Goal: Information Seeking & Learning: Learn about a topic

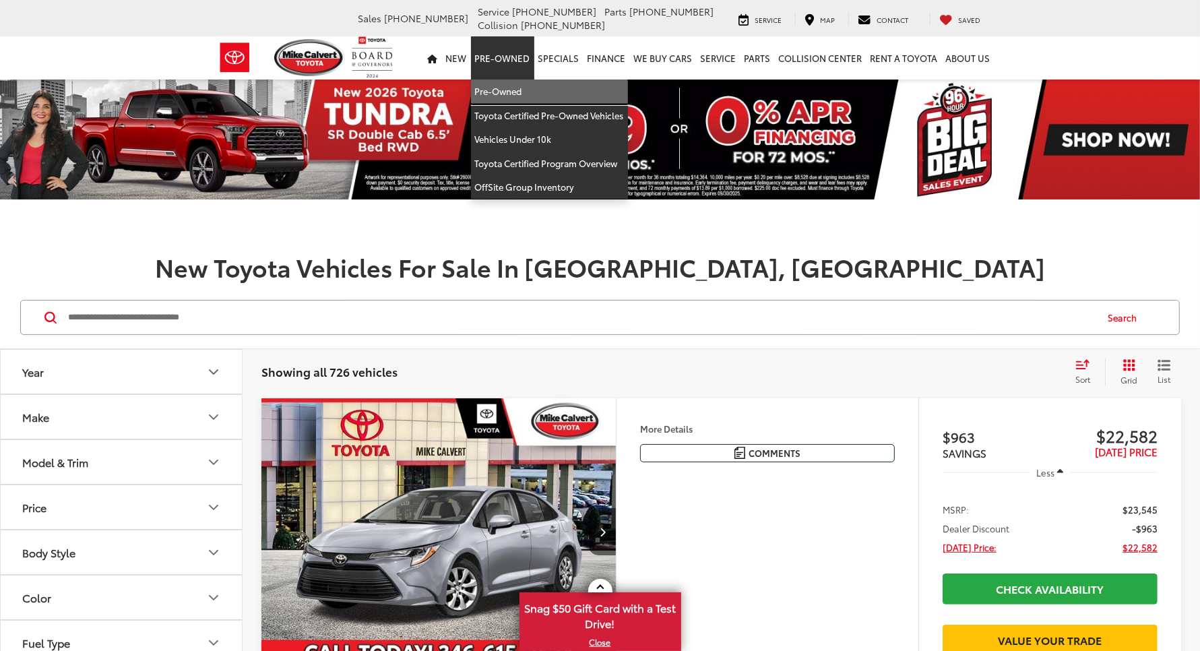
click at [471, 79] on link "Pre-Owned" at bounding box center [549, 91] width 157 height 24
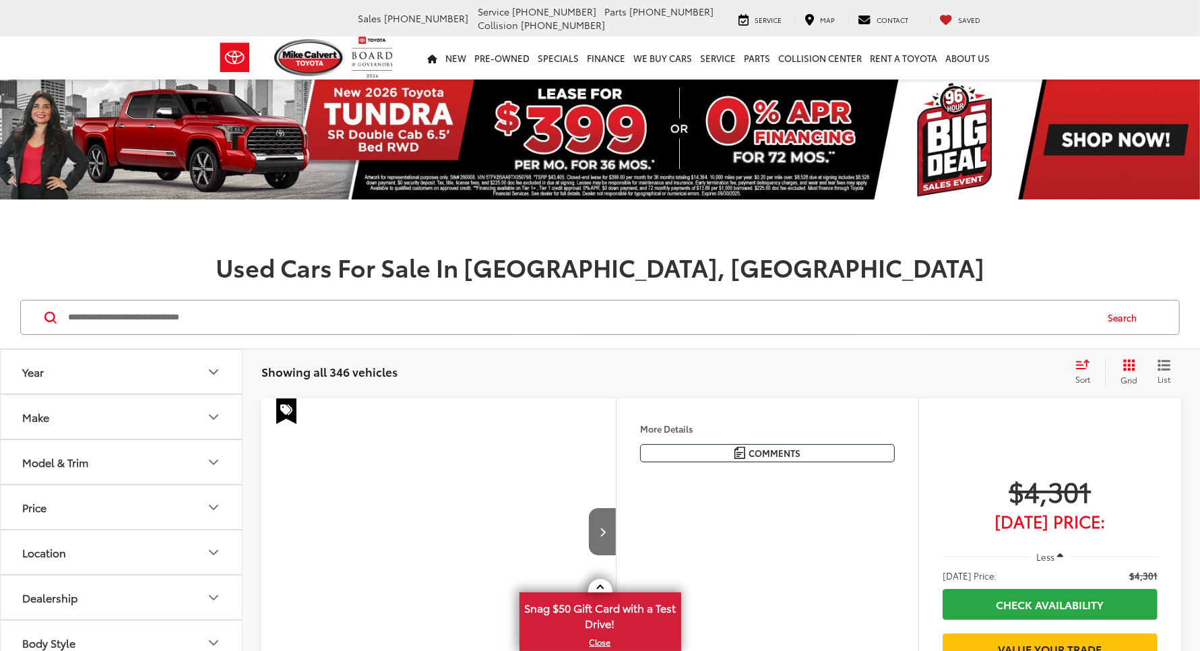
click at [360, 301] on input "Search by Make, Model, or Keyword" at bounding box center [581, 317] width 1028 height 32
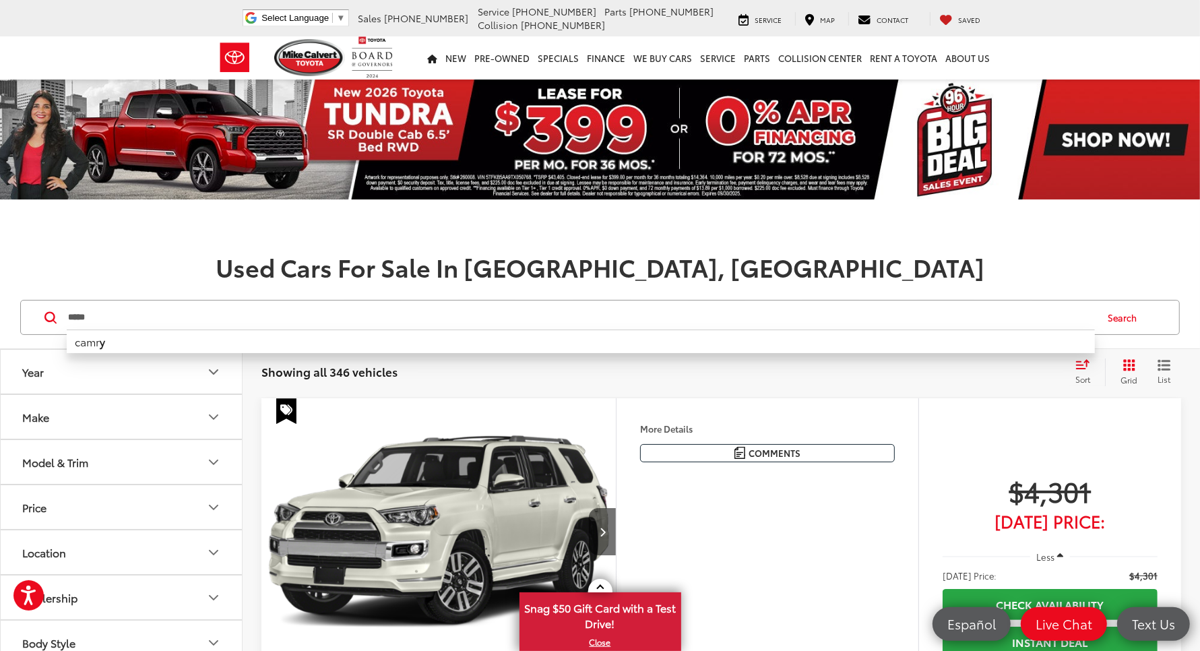
type input "*****"
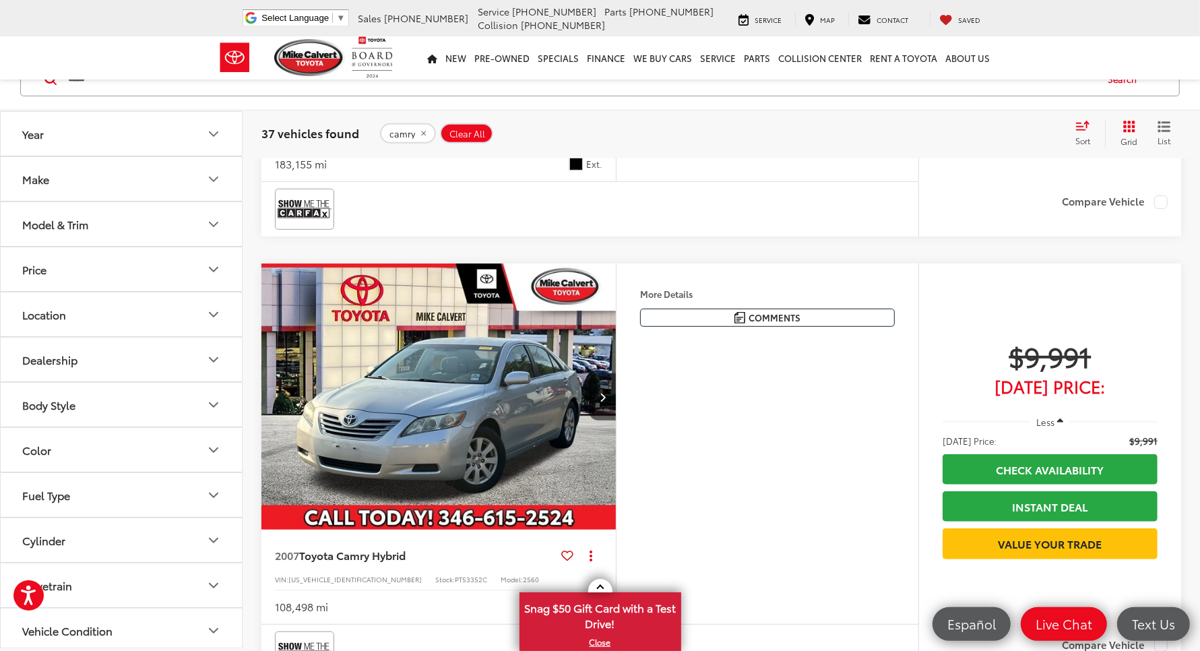
scroll to position [589, 0]
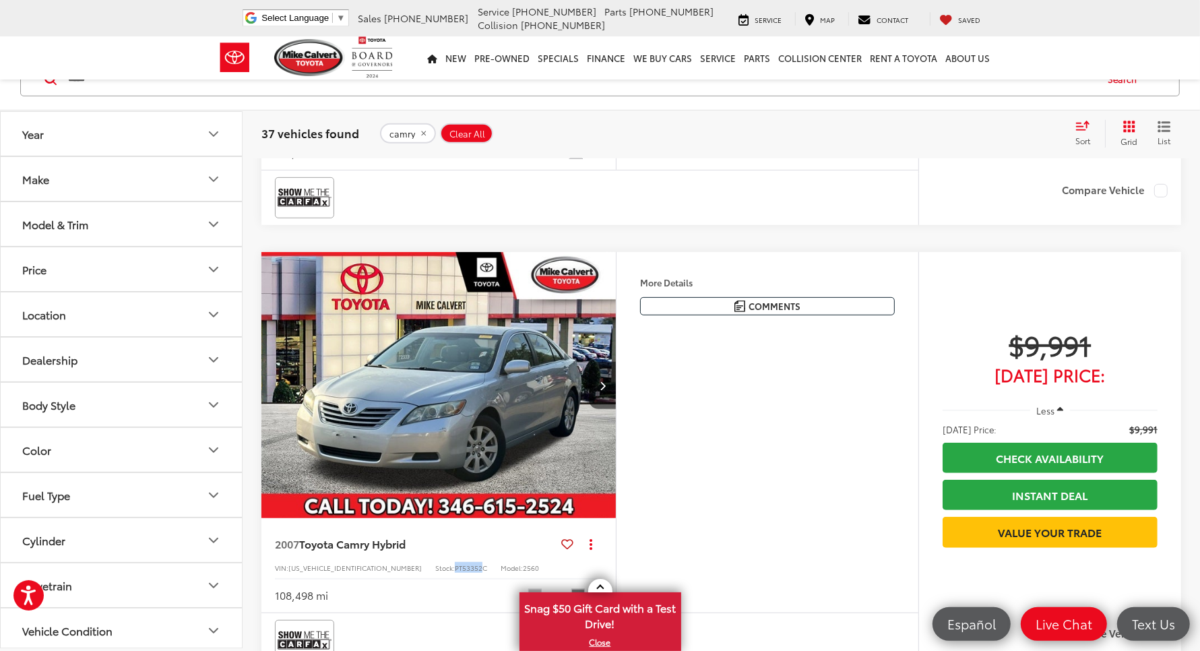
drag, startPoint x: 420, startPoint y: 551, endPoint x: 392, endPoint y: 550, distance: 27.6
click at [455, 563] on span "PT53352C" at bounding box center [471, 568] width 32 height 10
click at [794, 470] on div "Features Bluetooth® Keyless Entry Keyless Ignition System Emergency Brake Assis…" at bounding box center [767, 432] width 302 height 360
drag, startPoint x: 389, startPoint y: 552, endPoint x: 426, endPoint y: 554, distance: 36.4
click at [426, 562] on div "VIN: 4T1BB46K67U016947 Stock: PT53352C Model: 2560" at bounding box center [438, 566] width 327 height 9
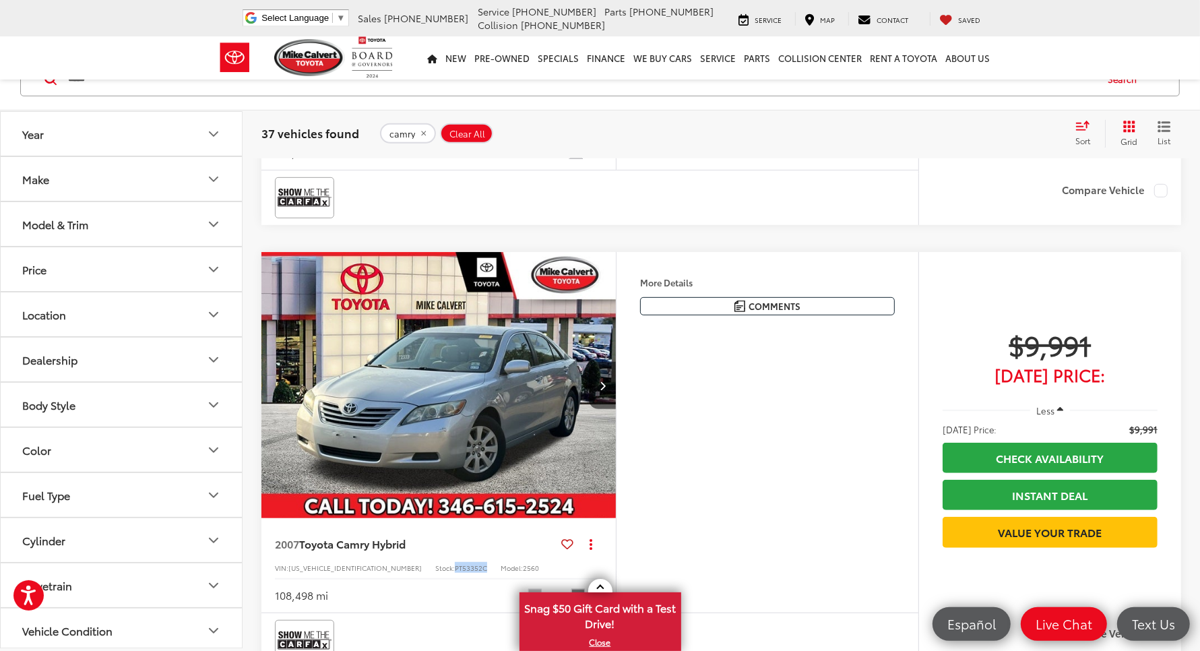
copy div "PT53352C"
